Goal: Information Seeking & Learning: Learn about a topic

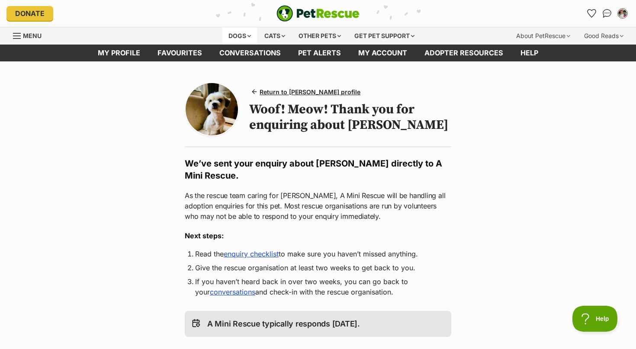
click at [233, 35] on div "Dogs" at bounding box center [239, 35] width 35 height 17
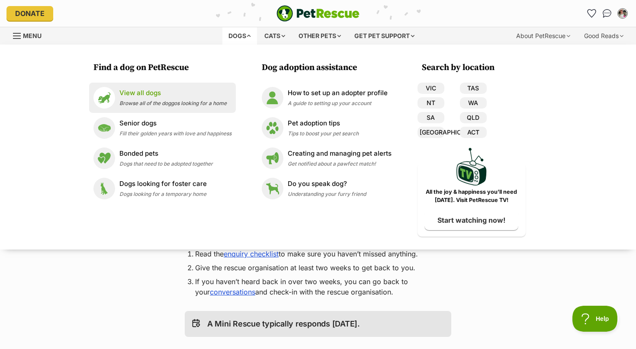
click at [144, 93] on p "View all dogs" at bounding box center [172, 93] width 107 height 10
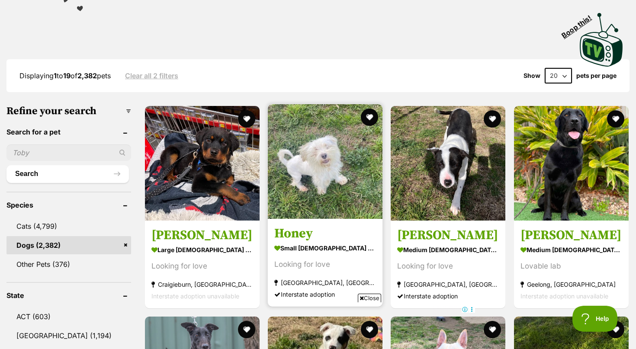
click at [321, 176] on img at bounding box center [325, 161] width 115 height 115
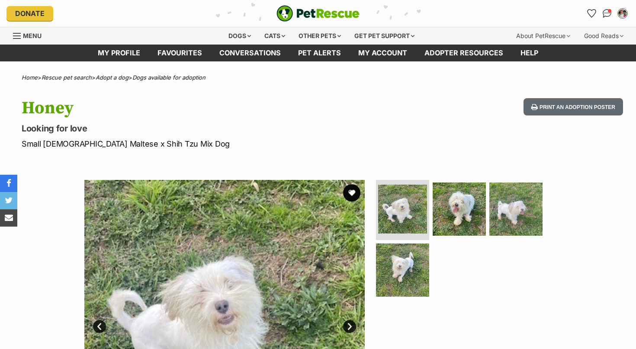
click at [464, 210] on img at bounding box center [458, 208] width 53 height 53
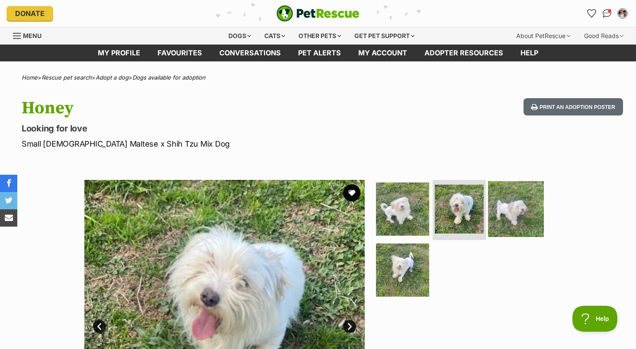
click at [501, 211] on img at bounding box center [516, 209] width 56 height 56
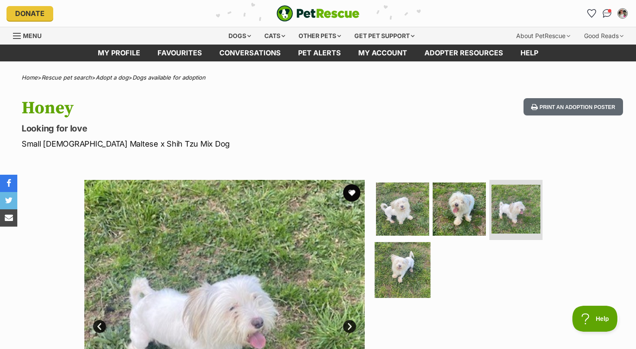
click at [403, 270] on img at bounding box center [402, 270] width 56 height 56
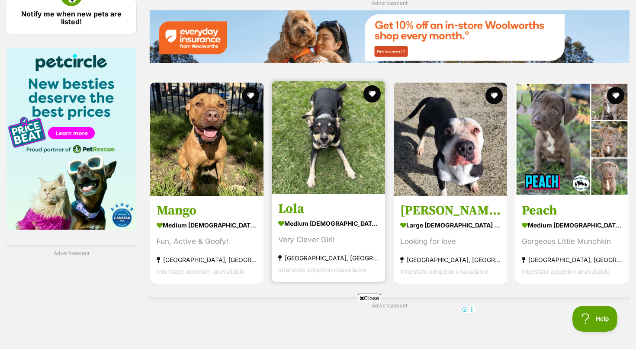
scroll to position [970, 0]
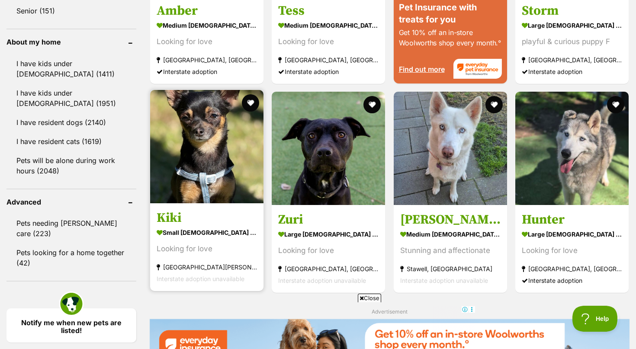
click at [224, 162] on img at bounding box center [206, 146] width 113 height 113
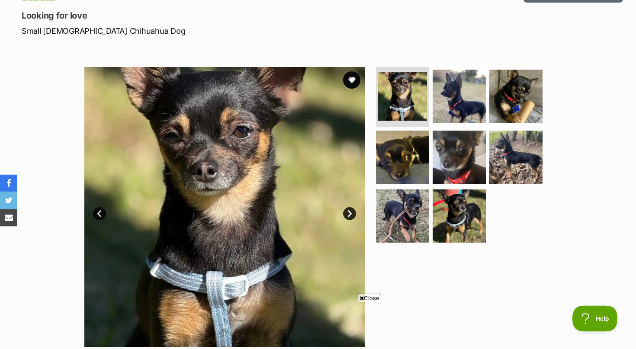
scroll to position [88, 0]
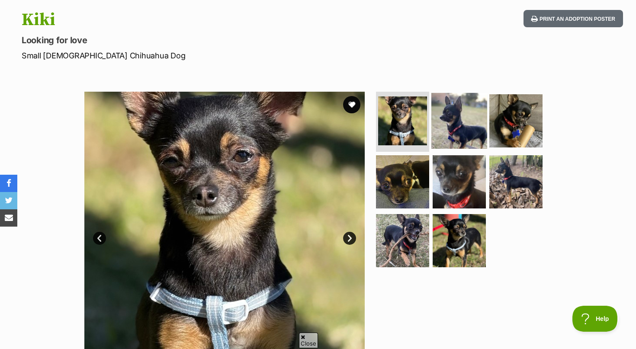
click at [445, 123] on img at bounding box center [459, 121] width 56 height 56
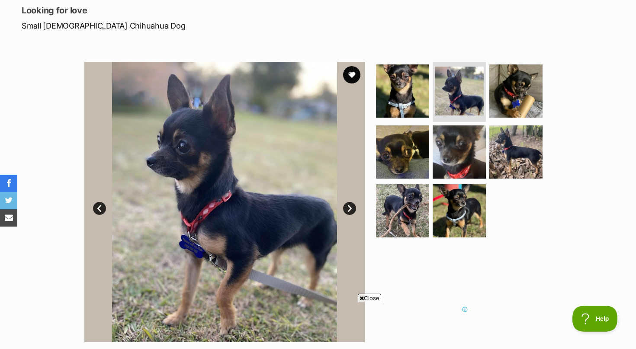
scroll to position [132, 0]
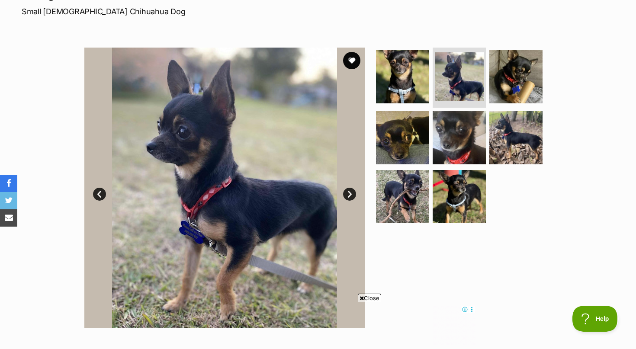
click at [346, 195] on link "Next" at bounding box center [349, 194] width 13 height 13
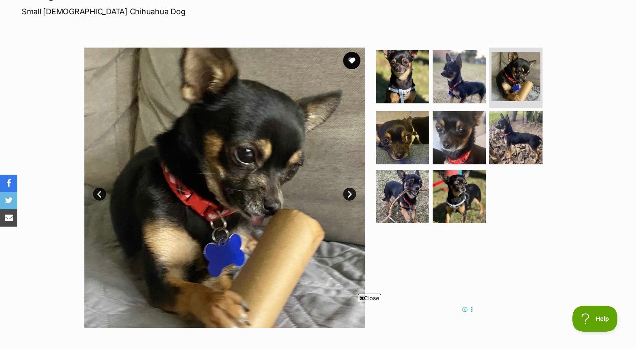
click at [352, 194] on link "Next" at bounding box center [349, 194] width 13 height 13
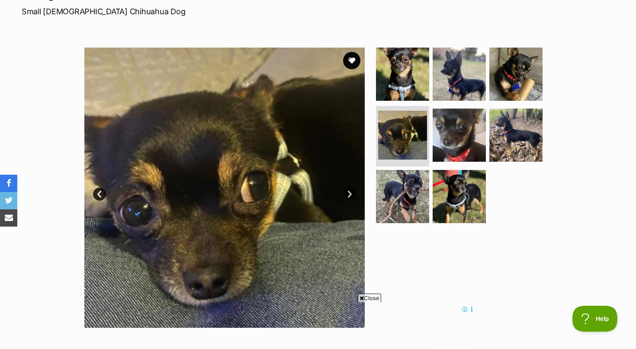
click at [348, 194] on link "Next" at bounding box center [349, 194] width 13 height 13
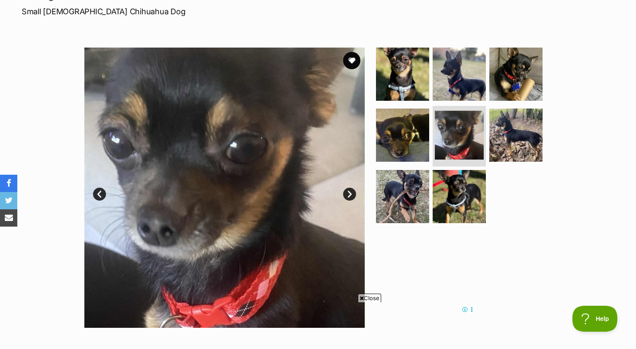
click at [348, 194] on link "Next" at bounding box center [349, 194] width 13 height 13
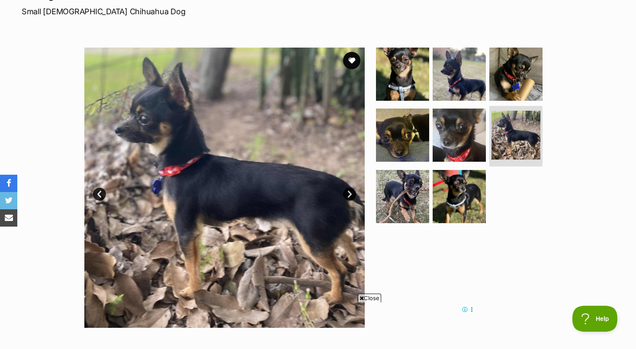
click at [348, 194] on link "Next" at bounding box center [349, 194] width 13 height 13
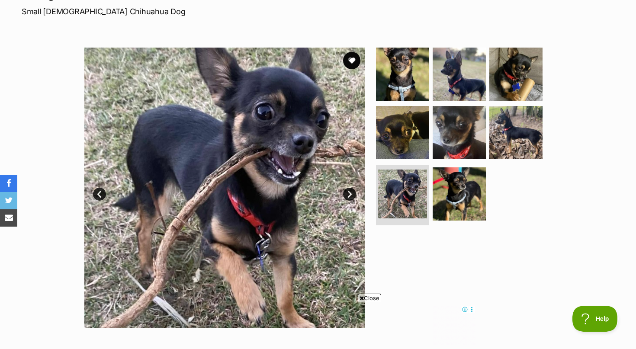
click at [348, 194] on link "Next" at bounding box center [349, 194] width 13 height 13
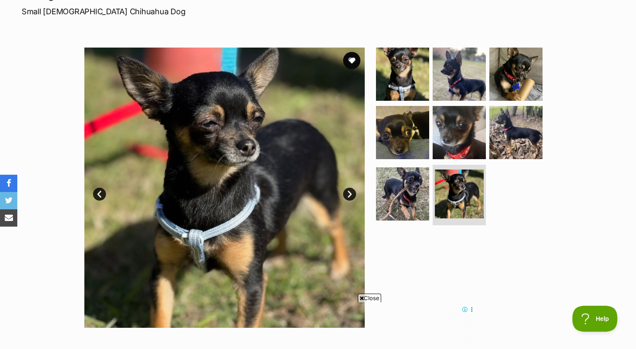
scroll to position [0, 0]
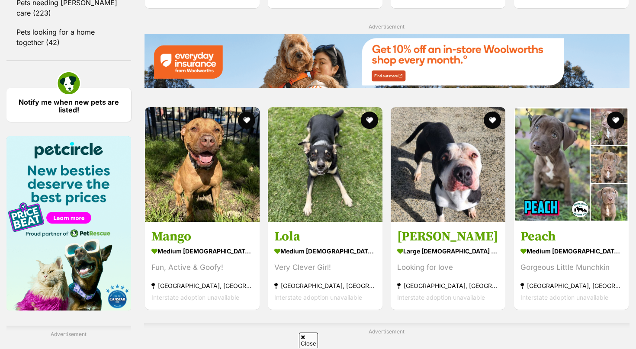
scroll to position [1191, 0]
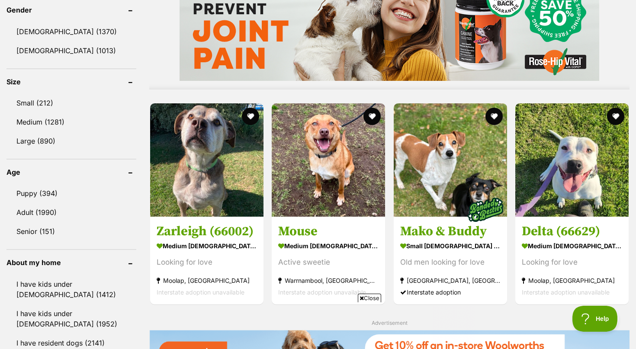
drag, startPoint x: 341, startPoint y: 125, endPoint x: 348, endPoint y: 126, distance: 7.4
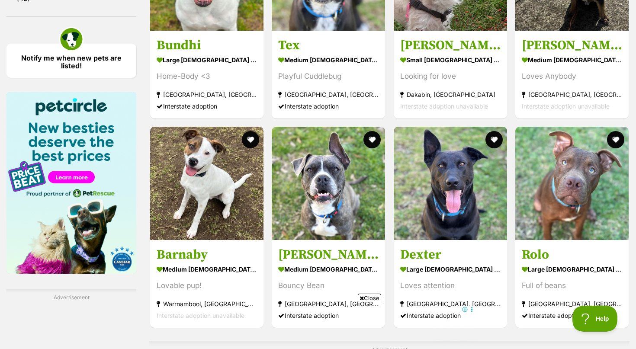
scroll to position [970, 0]
